Goal: Use online tool/utility: Utilize a website feature to perform a specific function

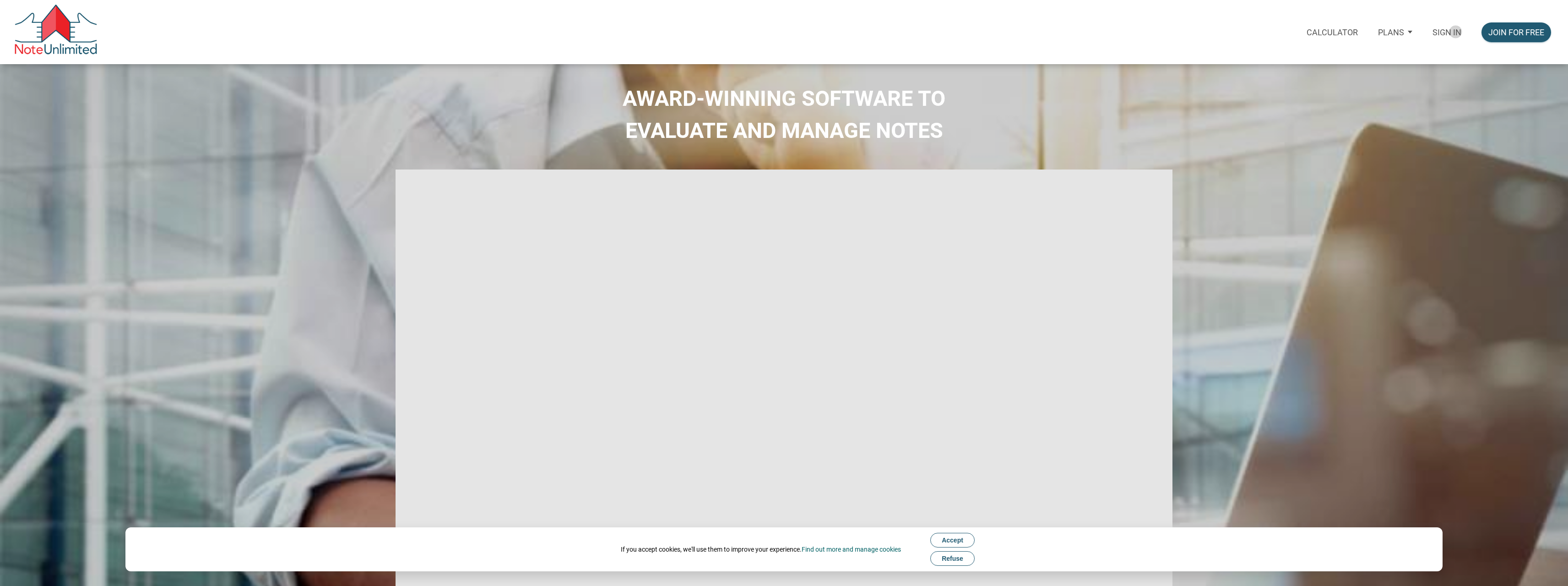
click at [1455, 32] on p "Sign in" at bounding box center [1446, 32] width 29 height 10
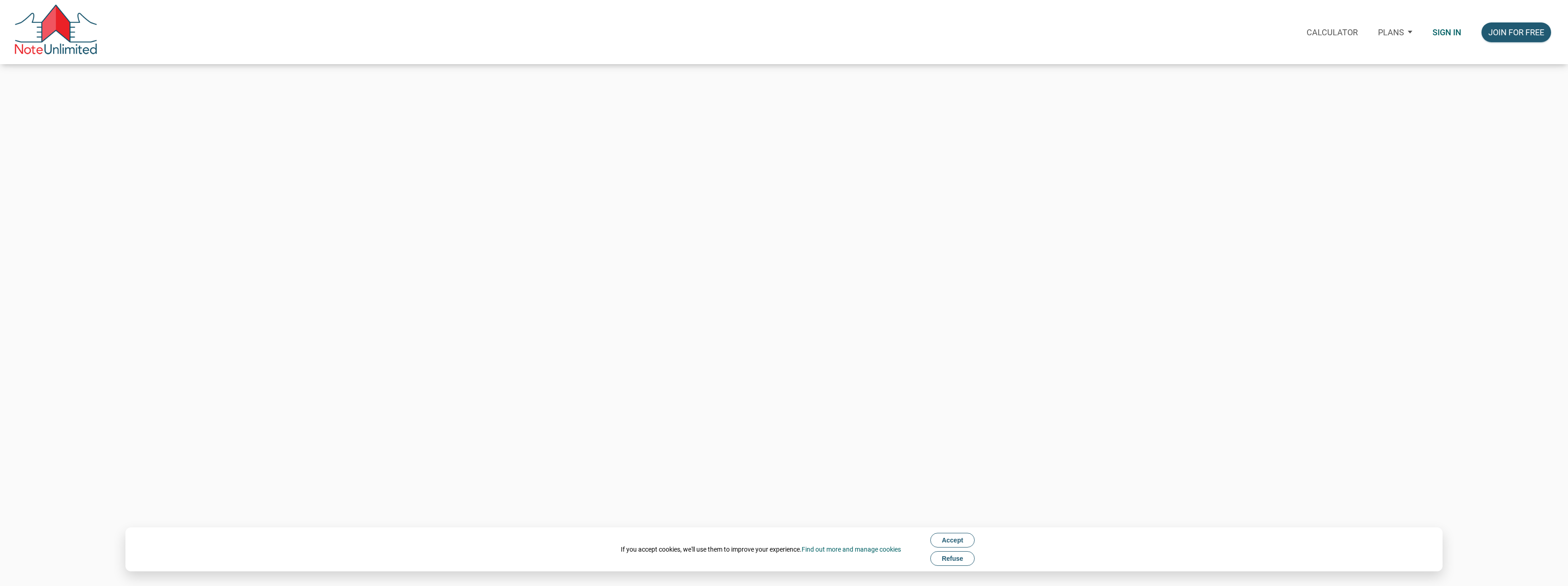
type input "[PERSON_NAME][EMAIL_ADDRESS][DOMAIN_NAME]"
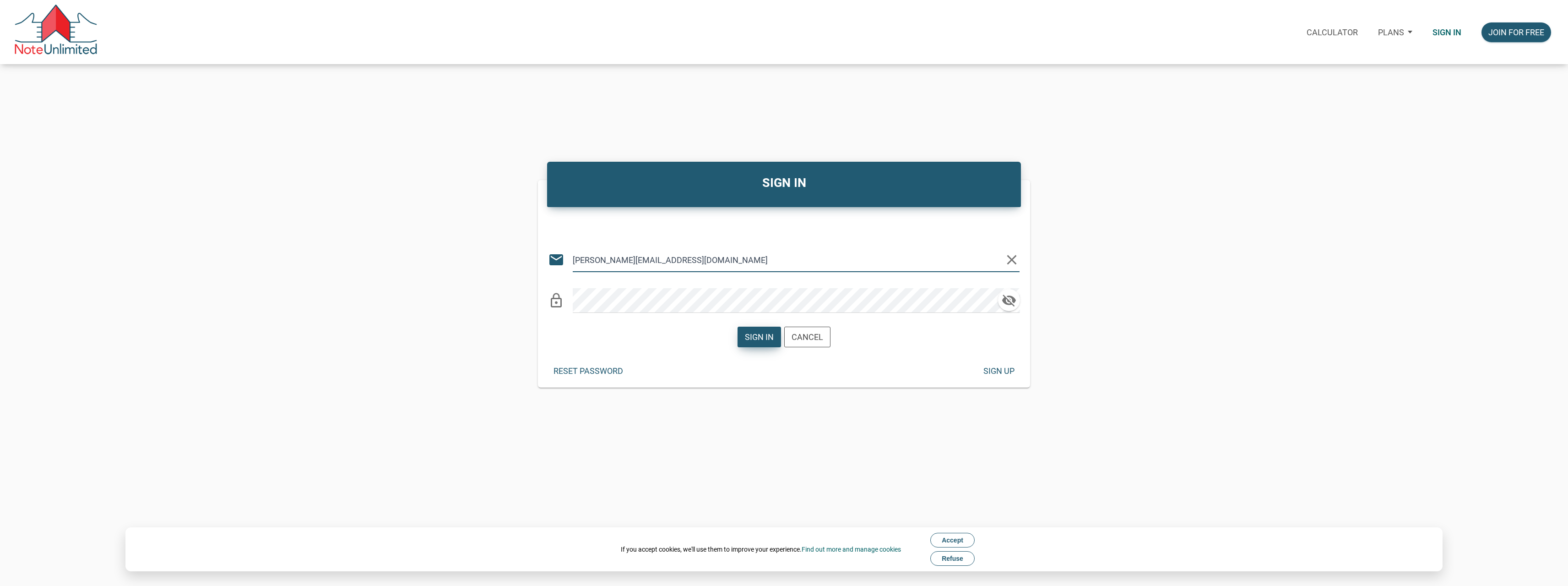
click at [752, 334] on div "Sign in" at bounding box center [759, 337] width 29 height 12
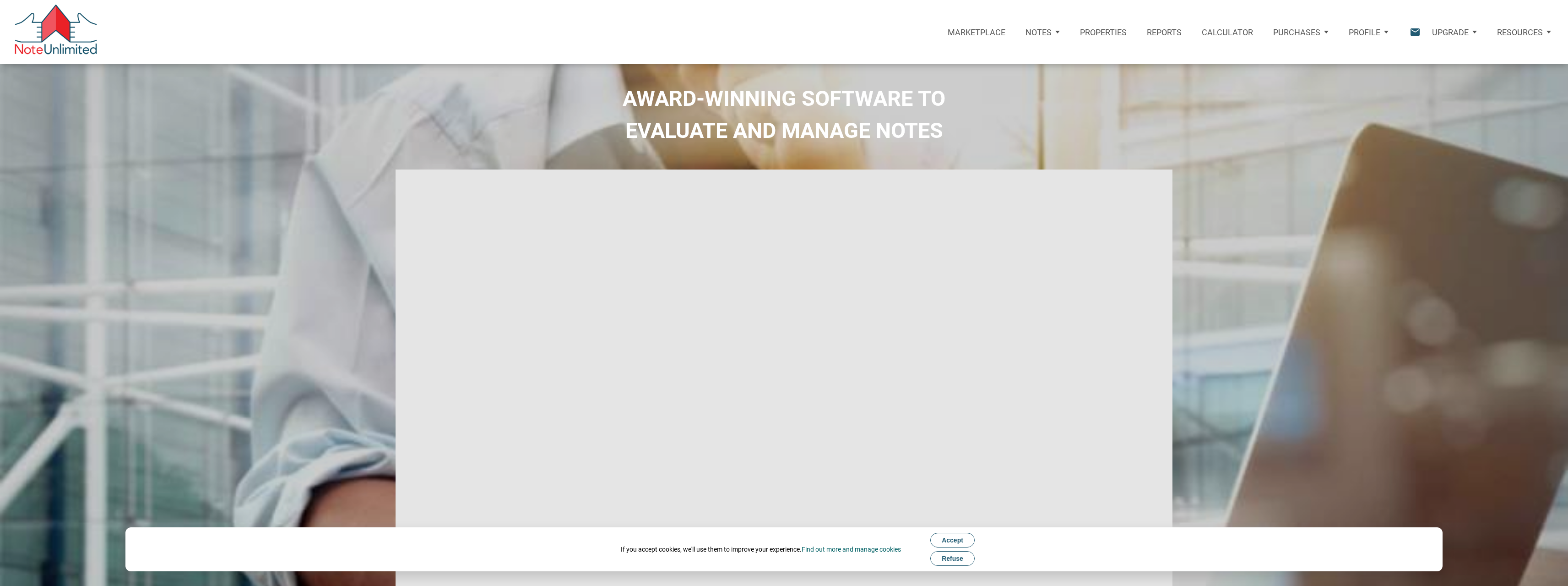
click at [1250, 32] on p "Calculator" at bounding box center [1227, 32] width 51 height 10
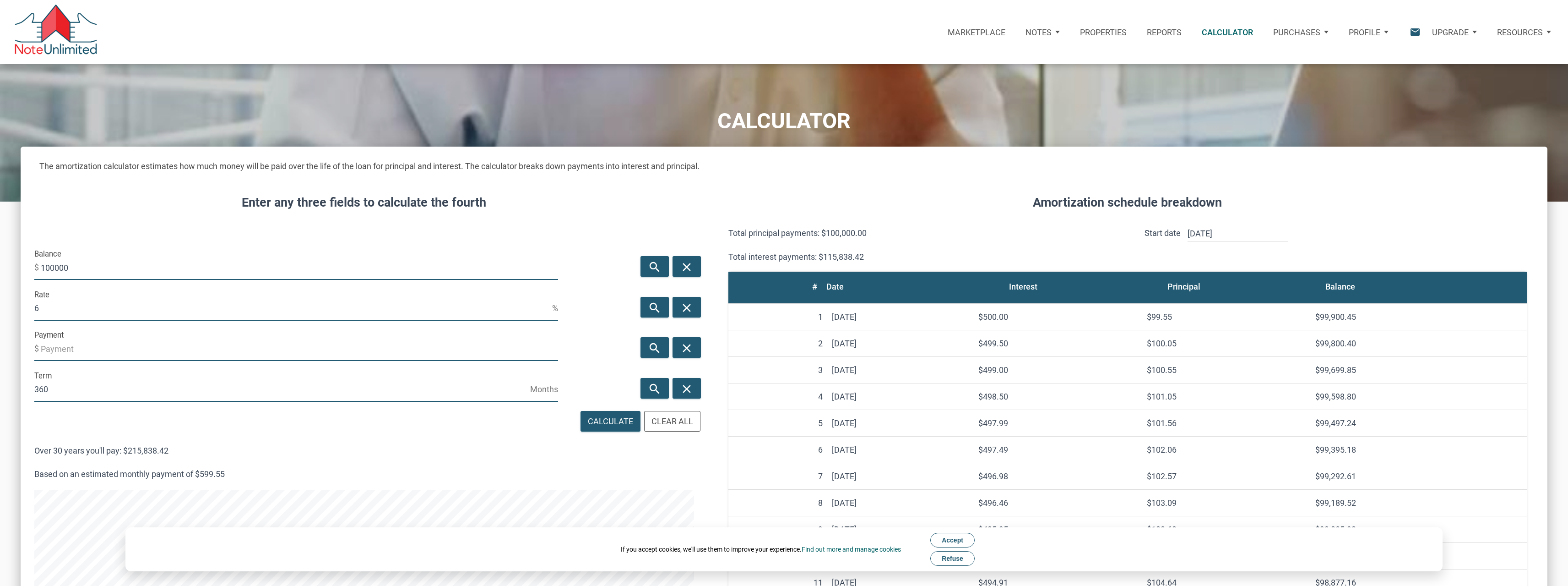
scroll to position [828, 1527]
drag, startPoint x: 85, startPoint y: 273, endPoint x: 12, endPoint y: 275, distance: 73.0
click at [12, 275] on div "CALCULATOR The amortization calculator estimates how much money will be paid ov…" at bounding box center [784, 518] width 1568 height 908
type input "460000"
click at [621, 426] on div "Calculate" at bounding box center [611, 421] width 45 height 12
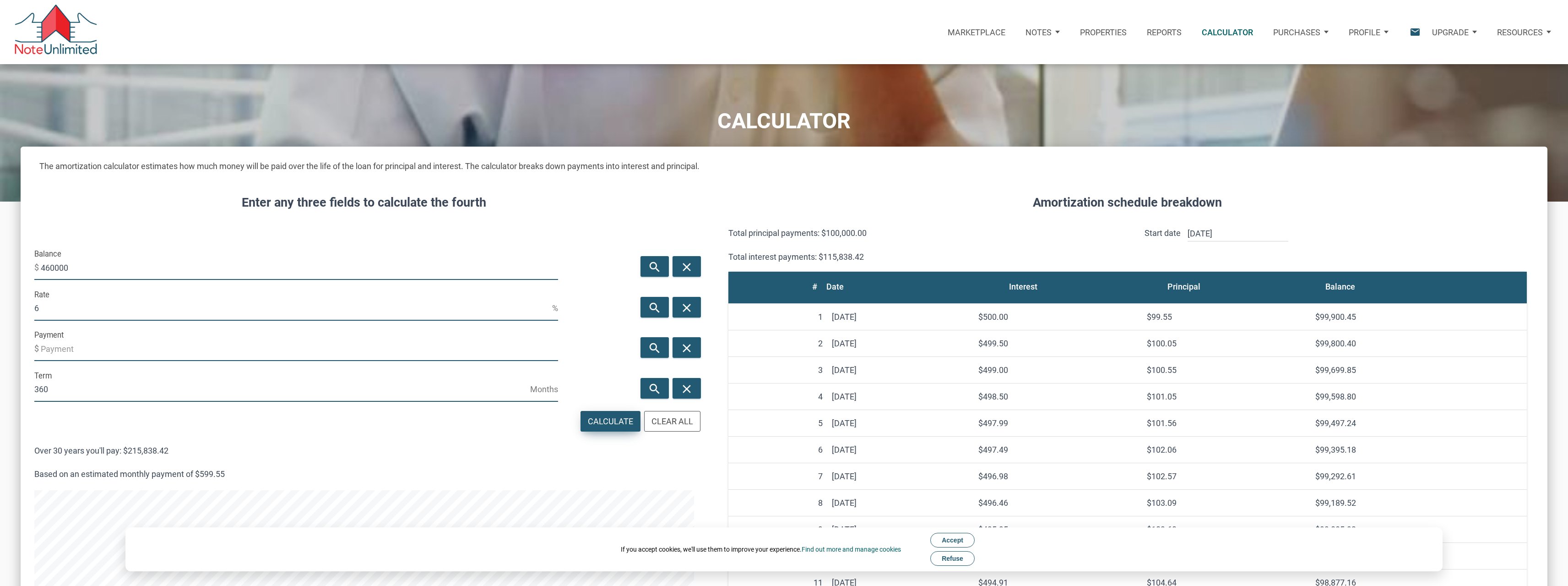
type input "-2757.93"
drag, startPoint x: 73, startPoint y: 265, endPoint x: 41, endPoint y: 265, distance: 32.0
click at [41, 265] on input "460000" at bounding box center [299, 267] width 517 height 25
type input "368000"
click at [656, 342] on icon "search" at bounding box center [655, 348] width 11 height 14
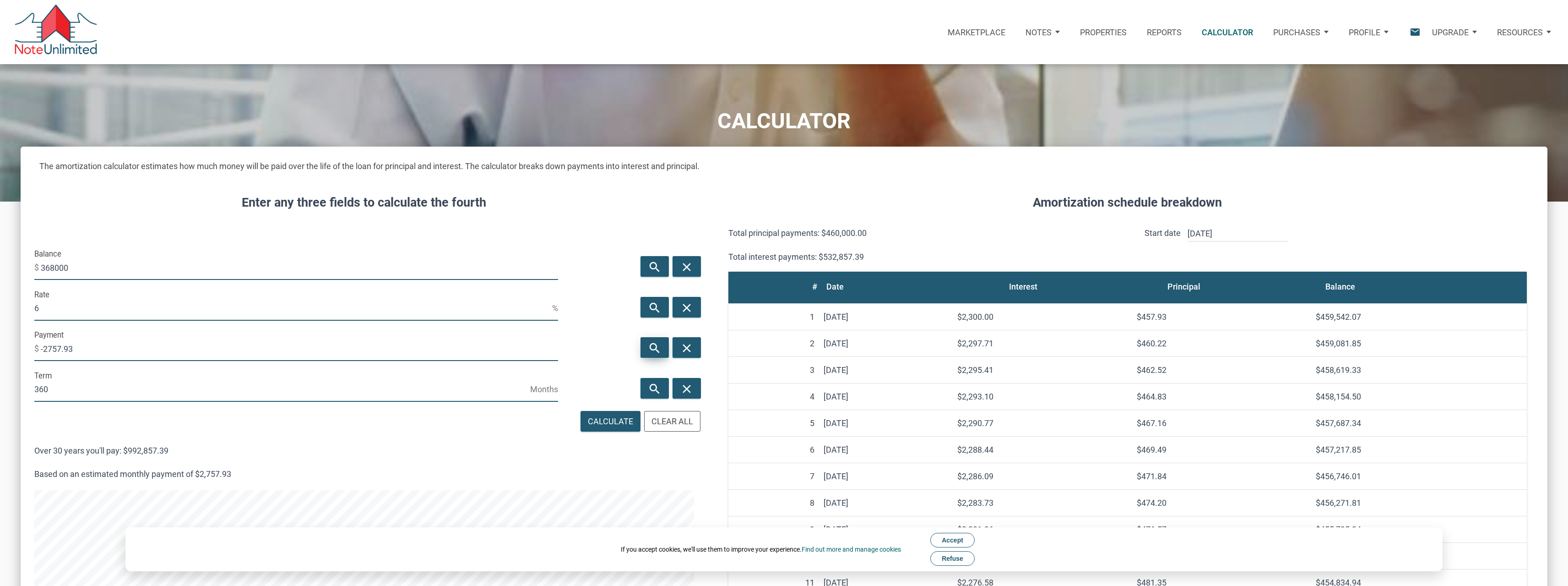
type input "-2206.35"
